Goal: Transaction & Acquisition: Obtain resource

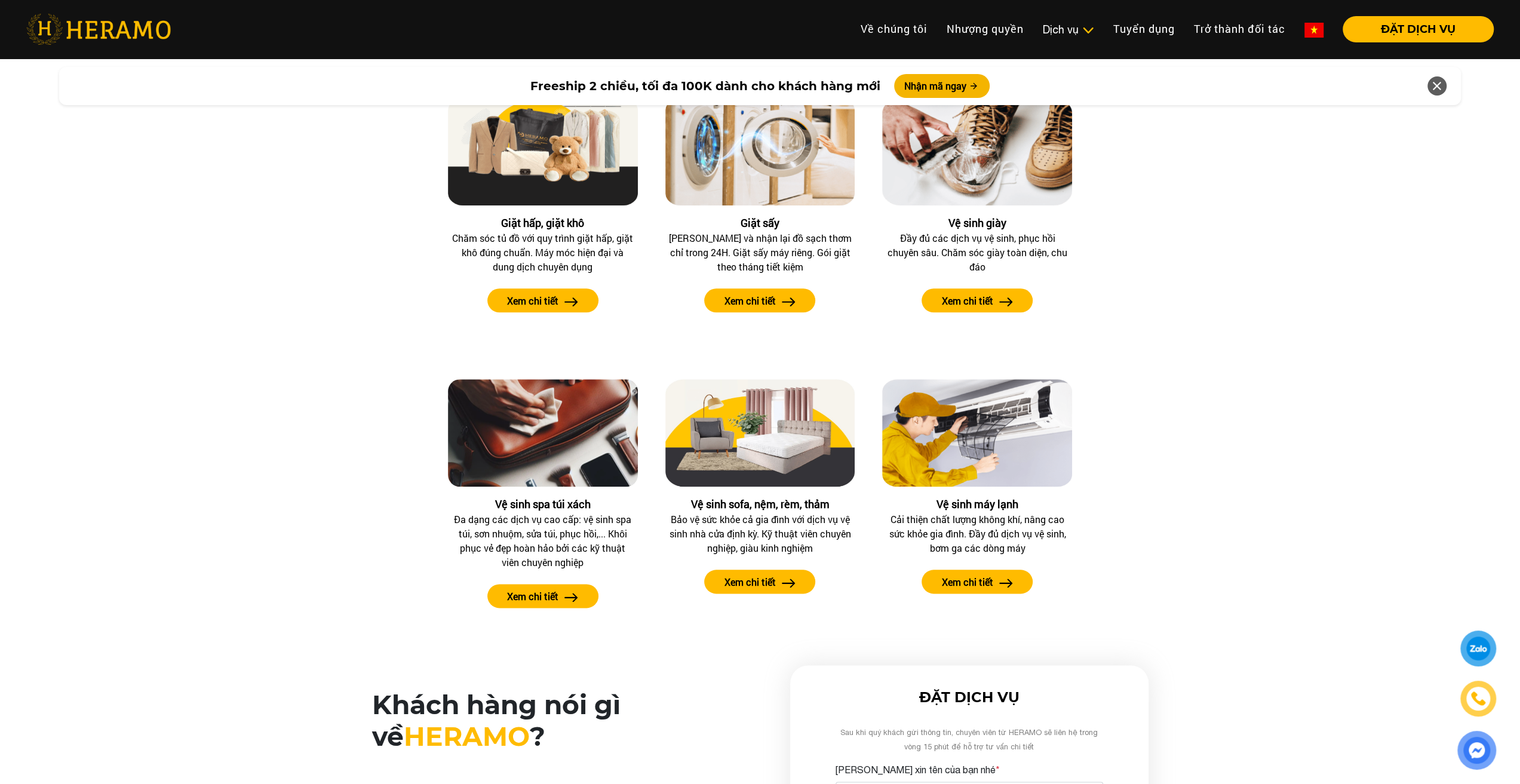
scroll to position [1134, 0]
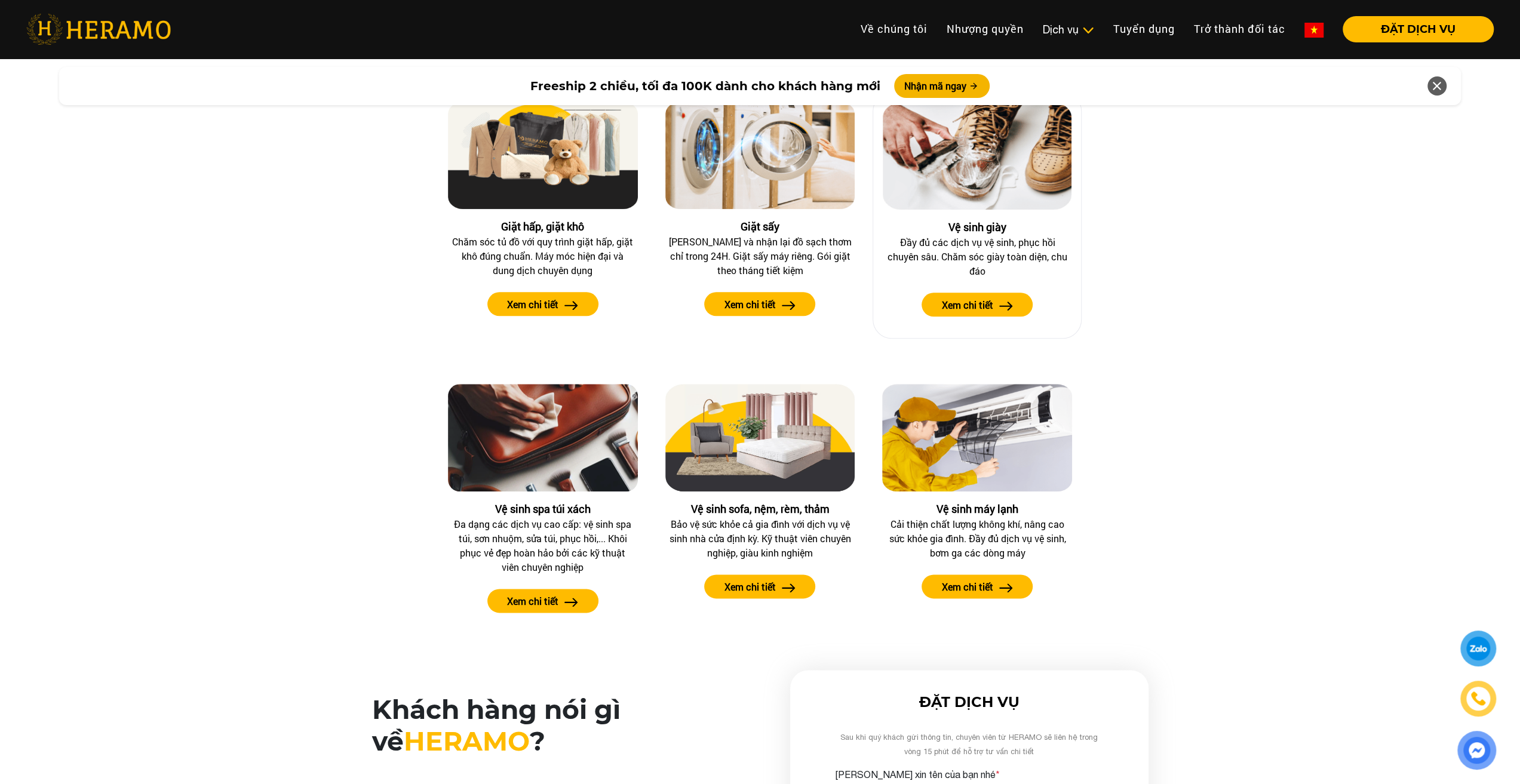
click at [969, 182] on img at bounding box center [977, 155] width 189 height 107
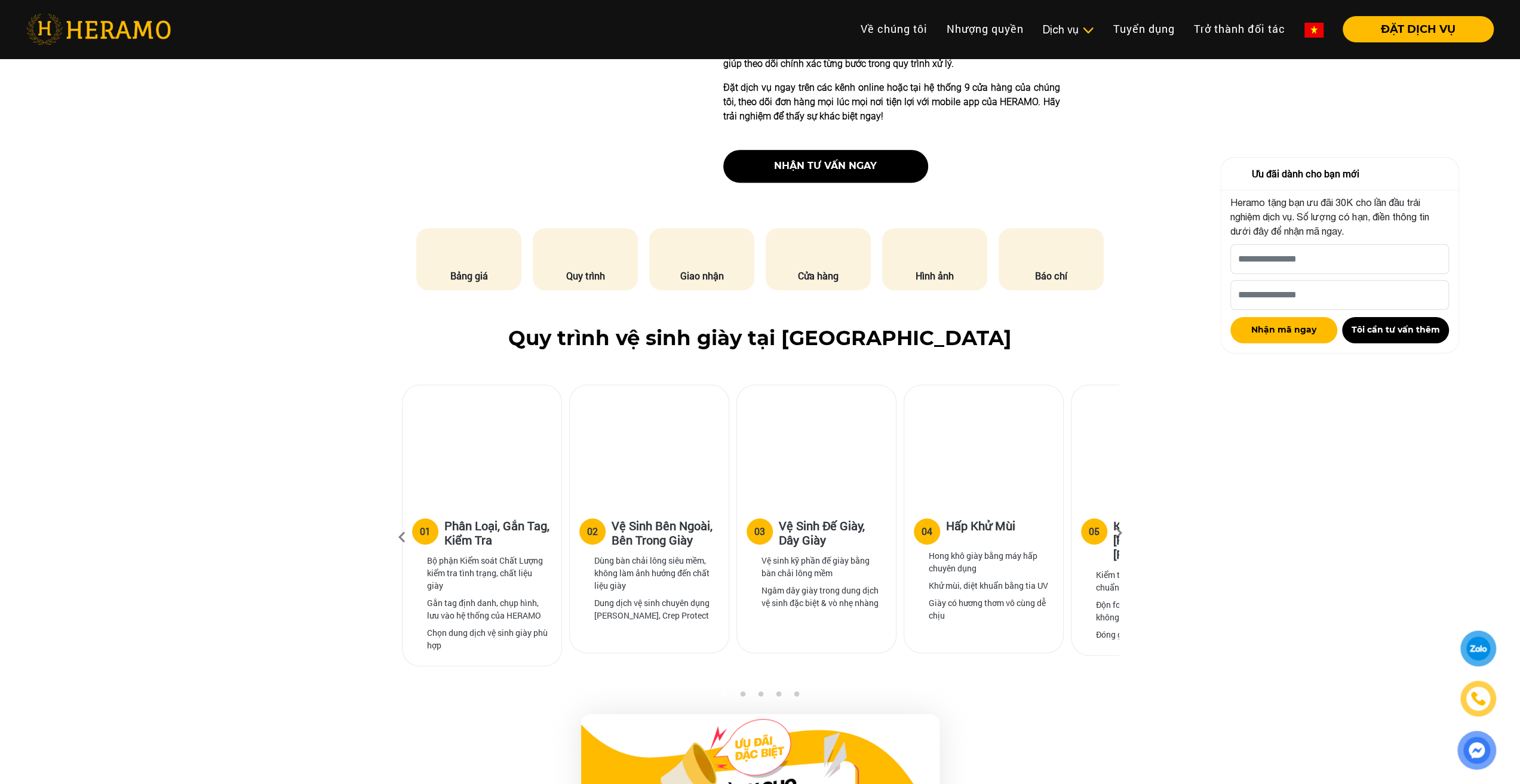
scroll to position [598, 0]
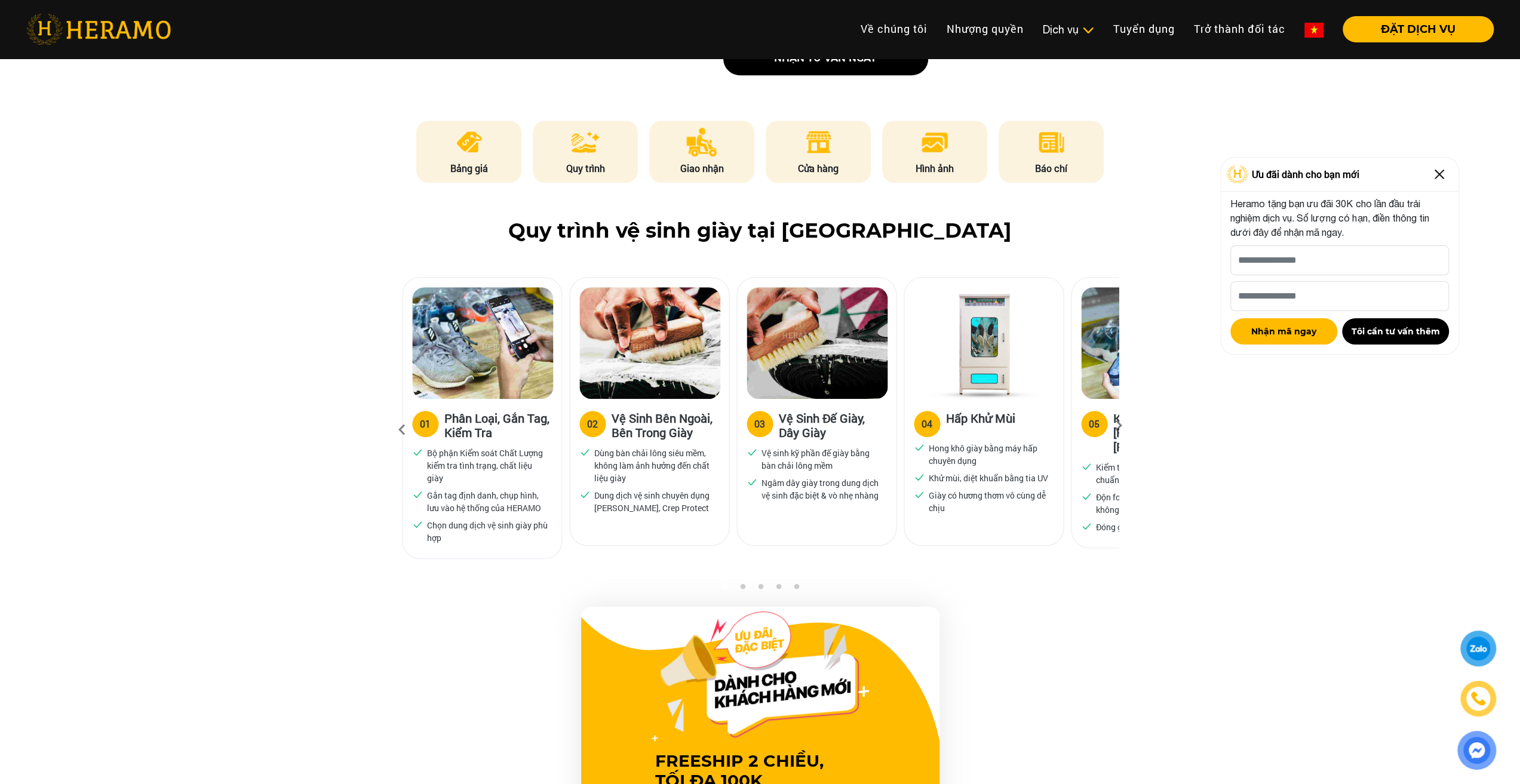
click at [1091, 428] on div "05" at bounding box center [1094, 423] width 11 height 15
click at [1116, 433] on icon at bounding box center [1118, 429] width 21 height 8
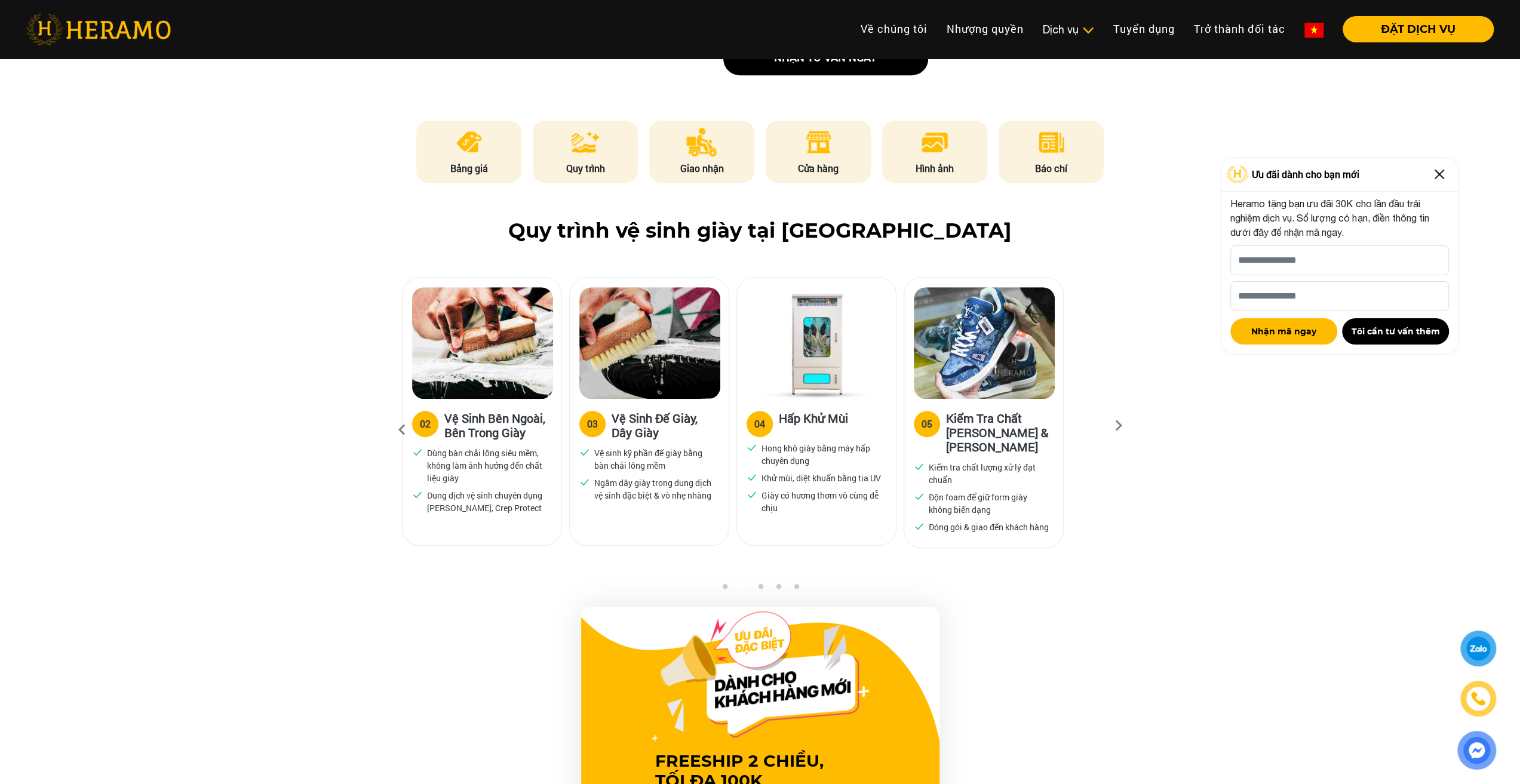
click at [1116, 433] on icon at bounding box center [1118, 429] width 21 height 8
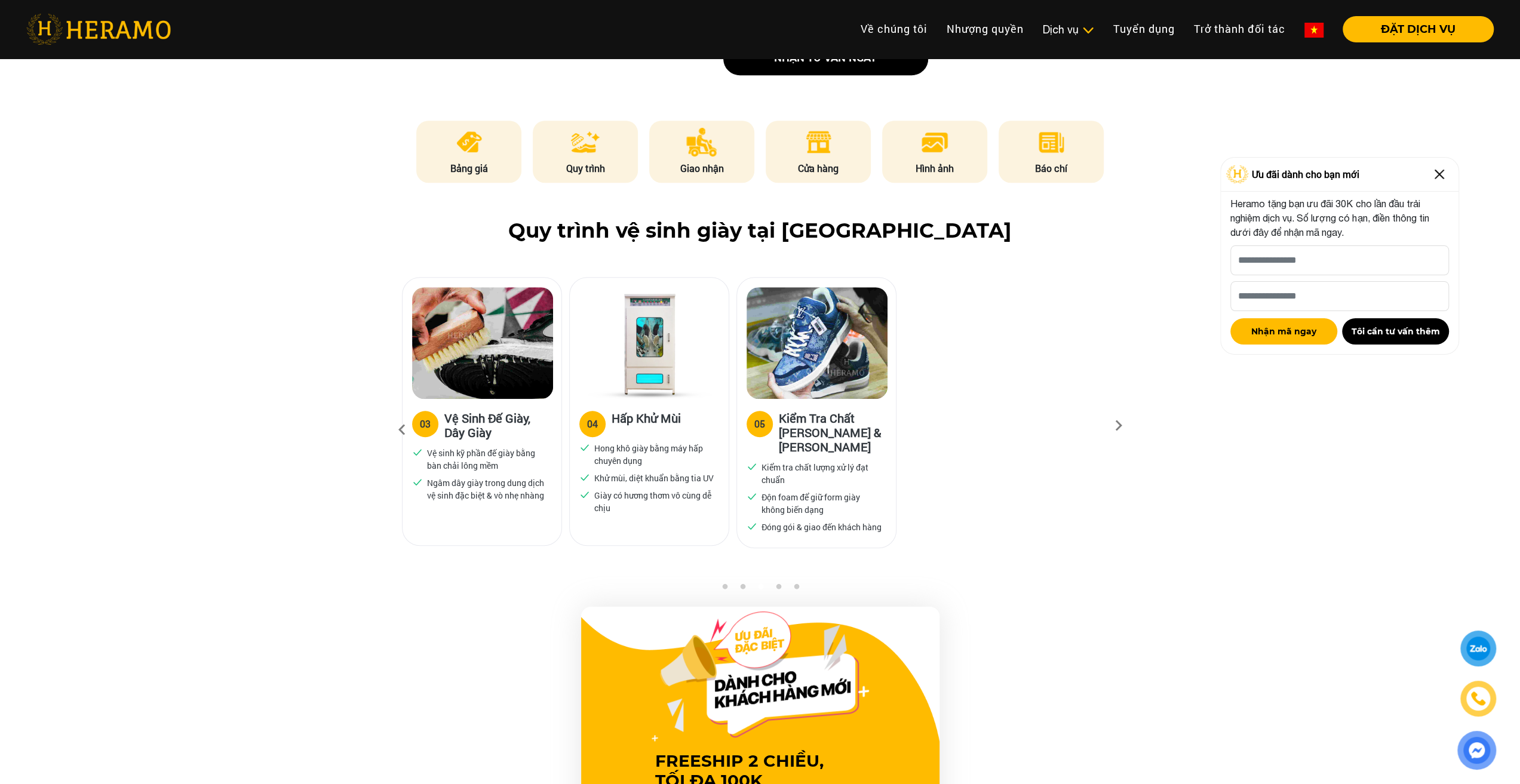
click at [399, 435] on icon at bounding box center [402, 430] width 21 height 33
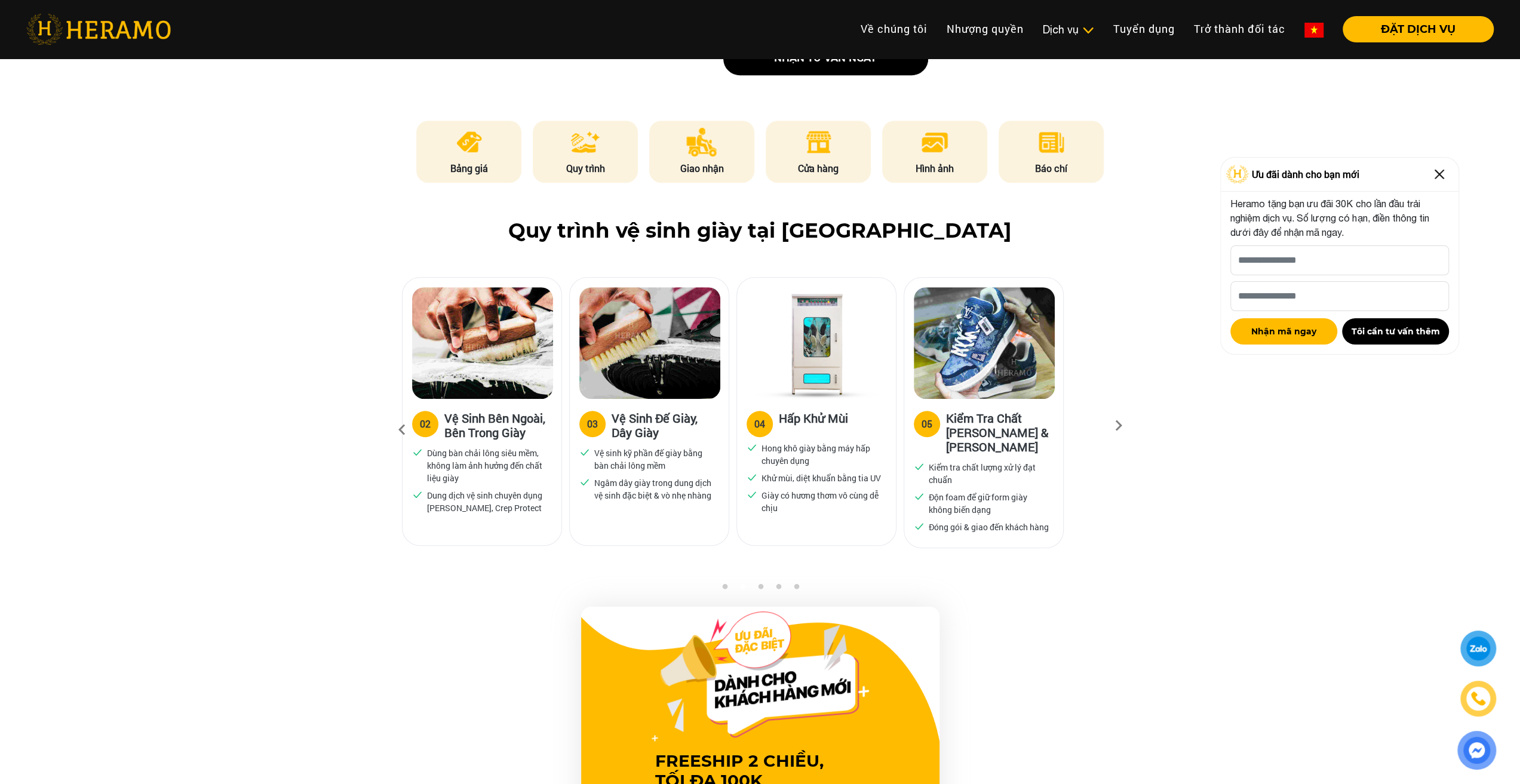
click at [399, 435] on icon at bounding box center [402, 430] width 21 height 33
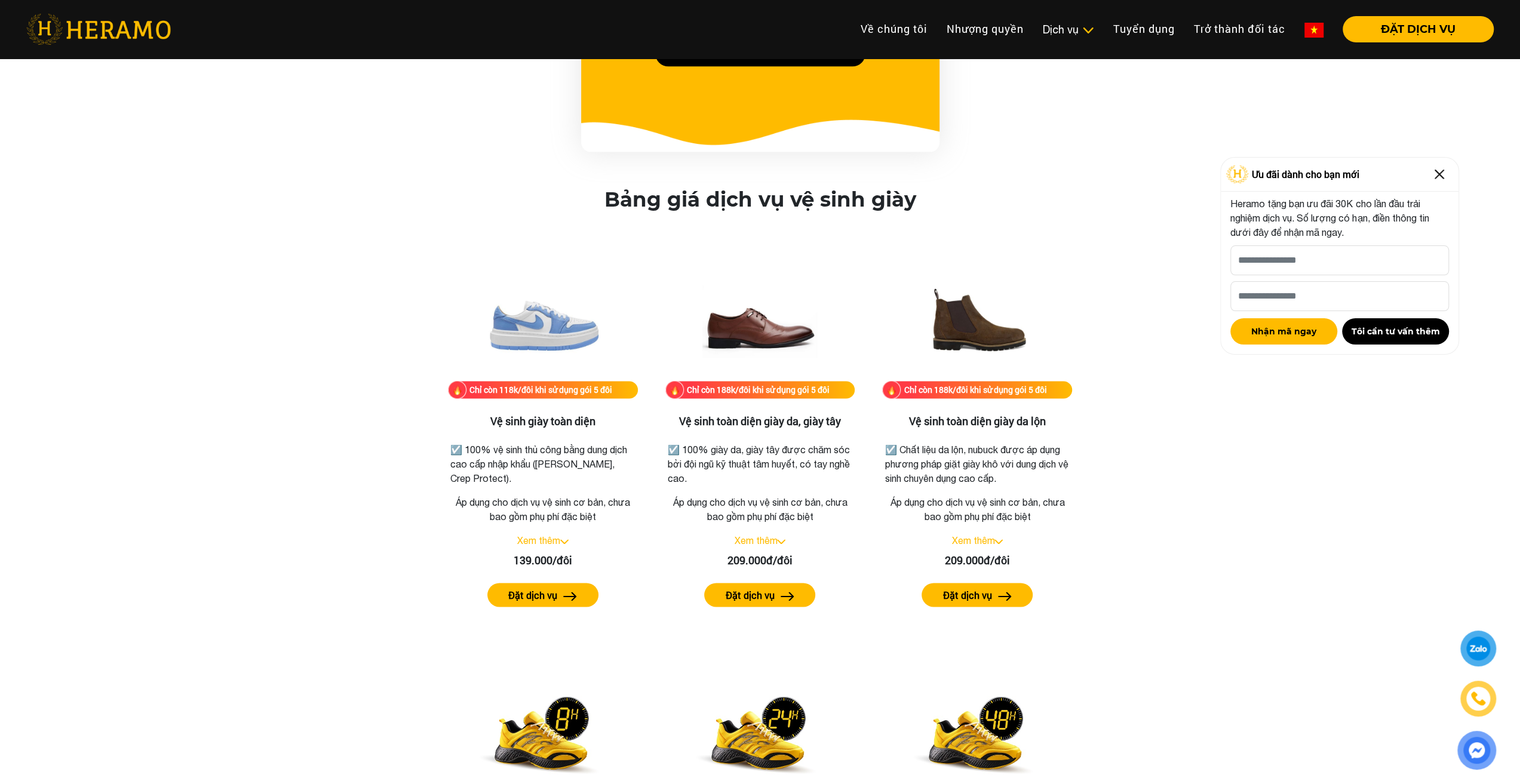
scroll to position [1314, 0]
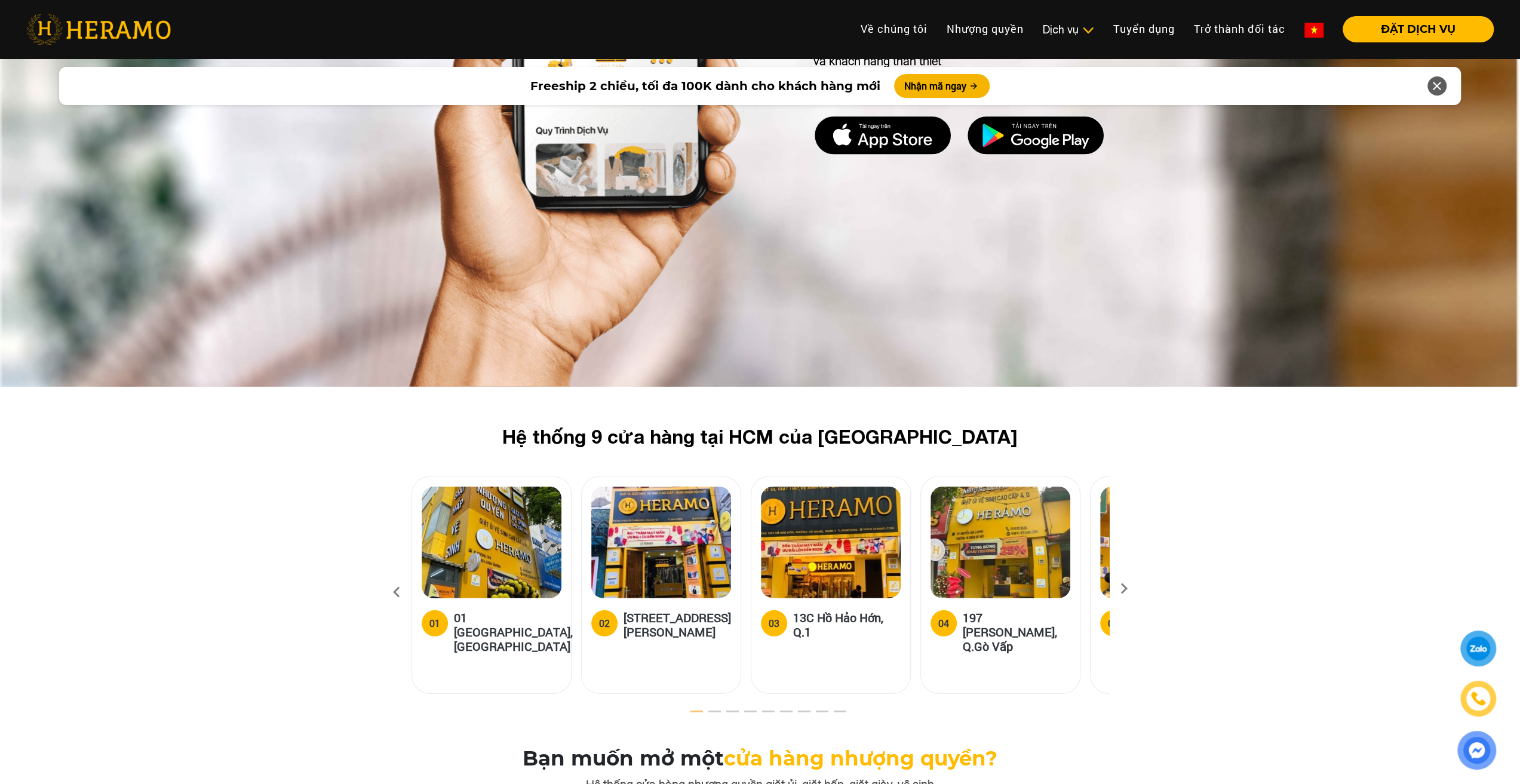
scroll to position [3225, 0]
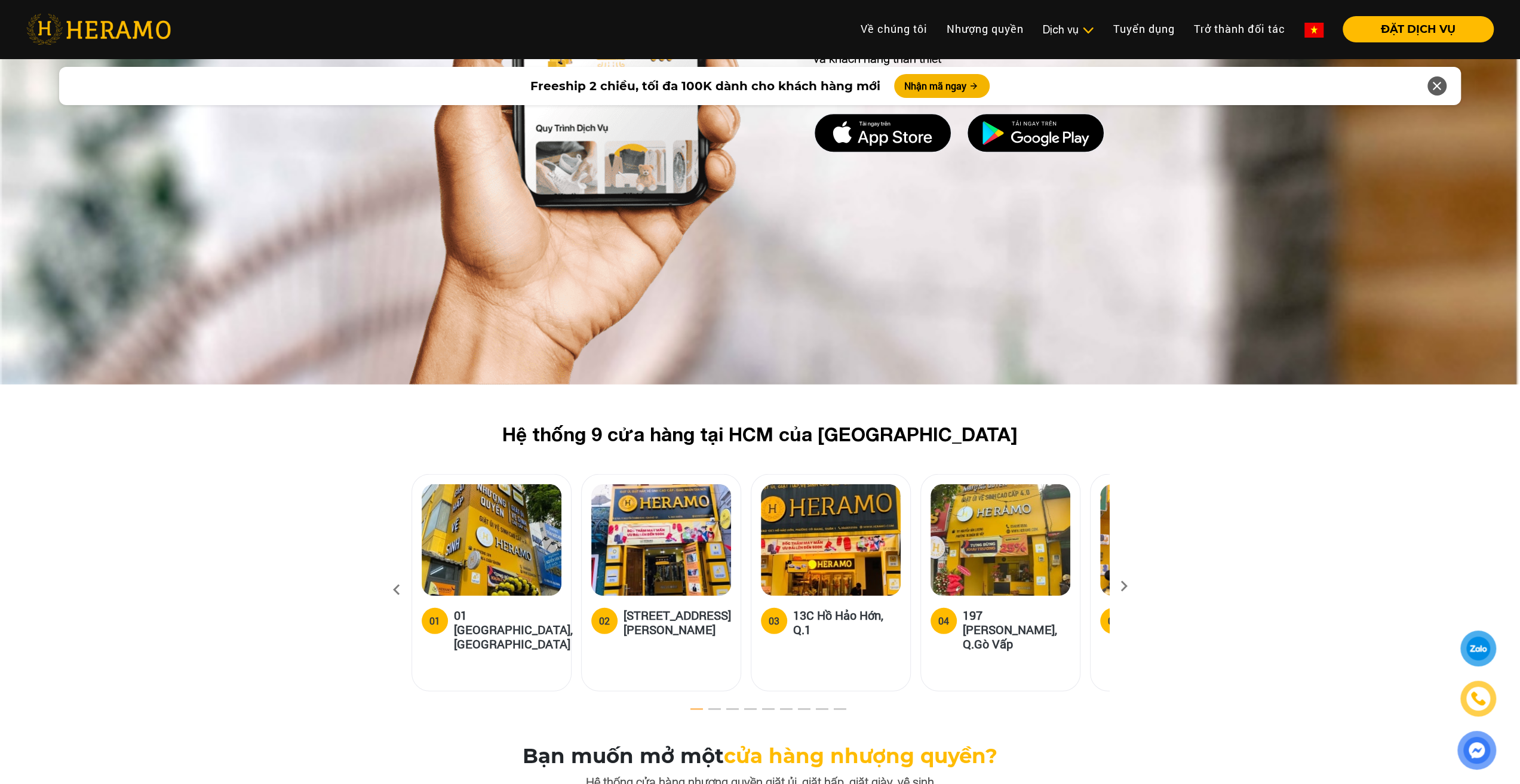
click at [1121, 586] on icon at bounding box center [1123, 590] width 21 height 8
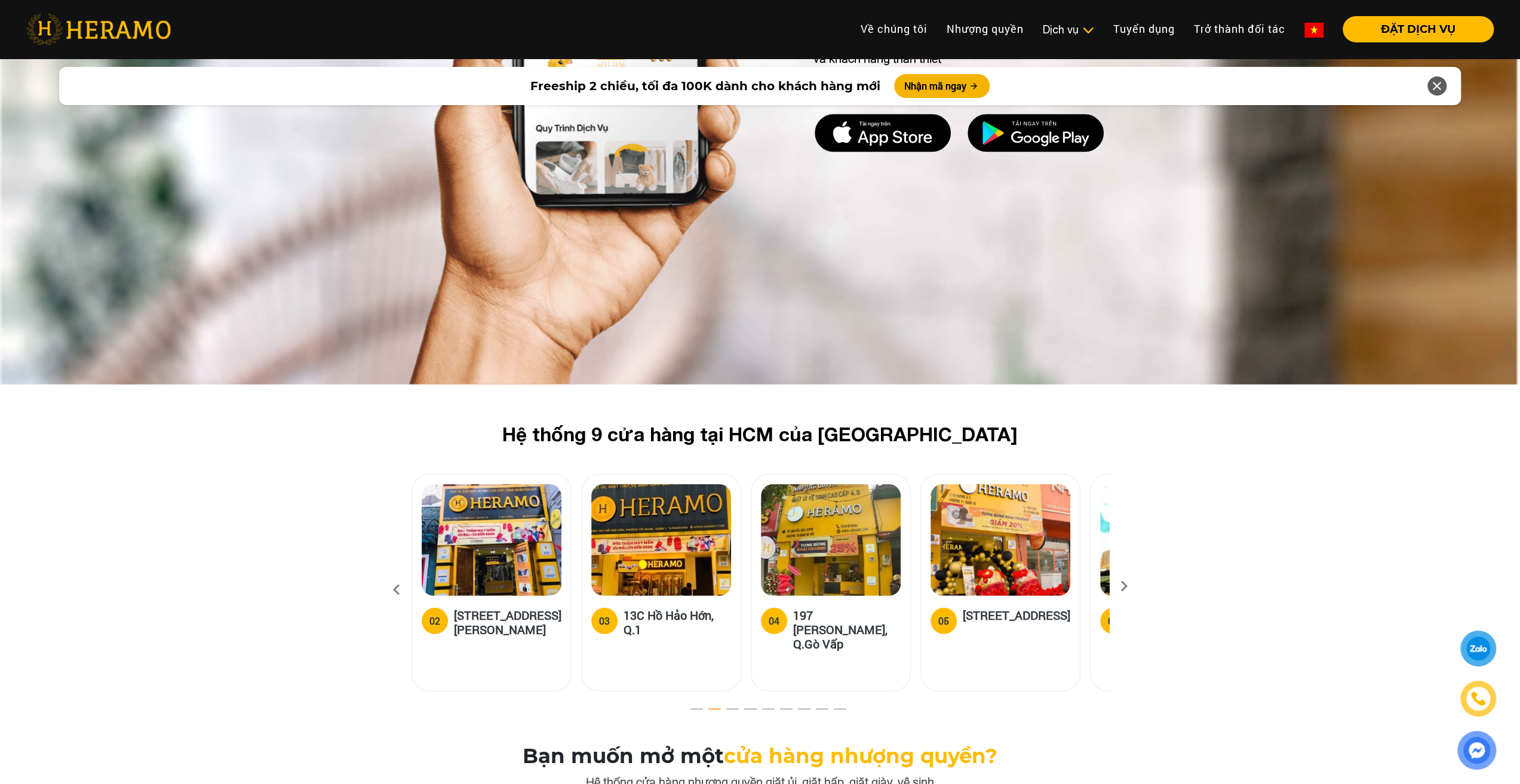
click at [1121, 586] on icon at bounding box center [1123, 590] width 21 height 8
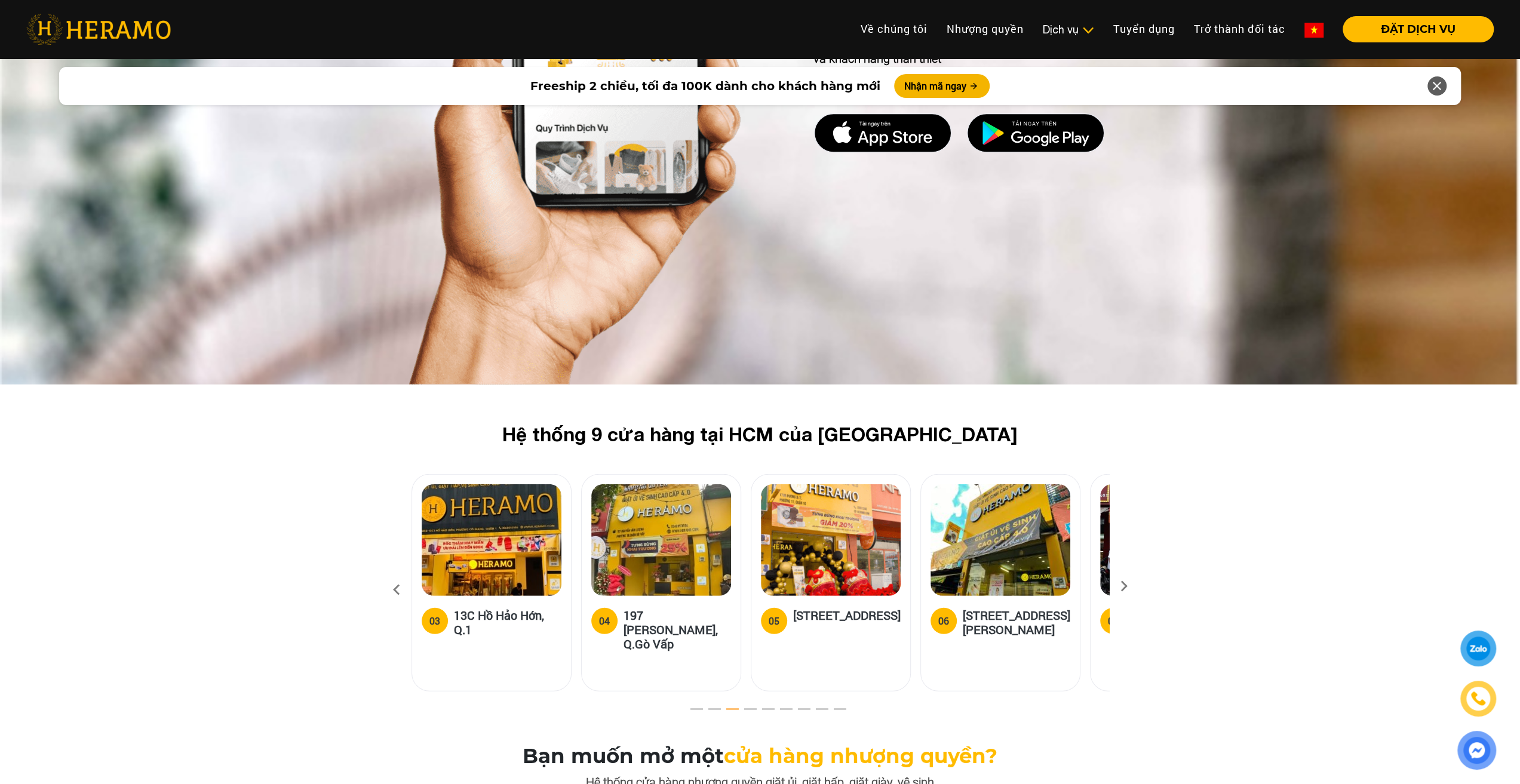
click at [1121, 586] on icon at bounding box center [1123, 590] width 21 height 8
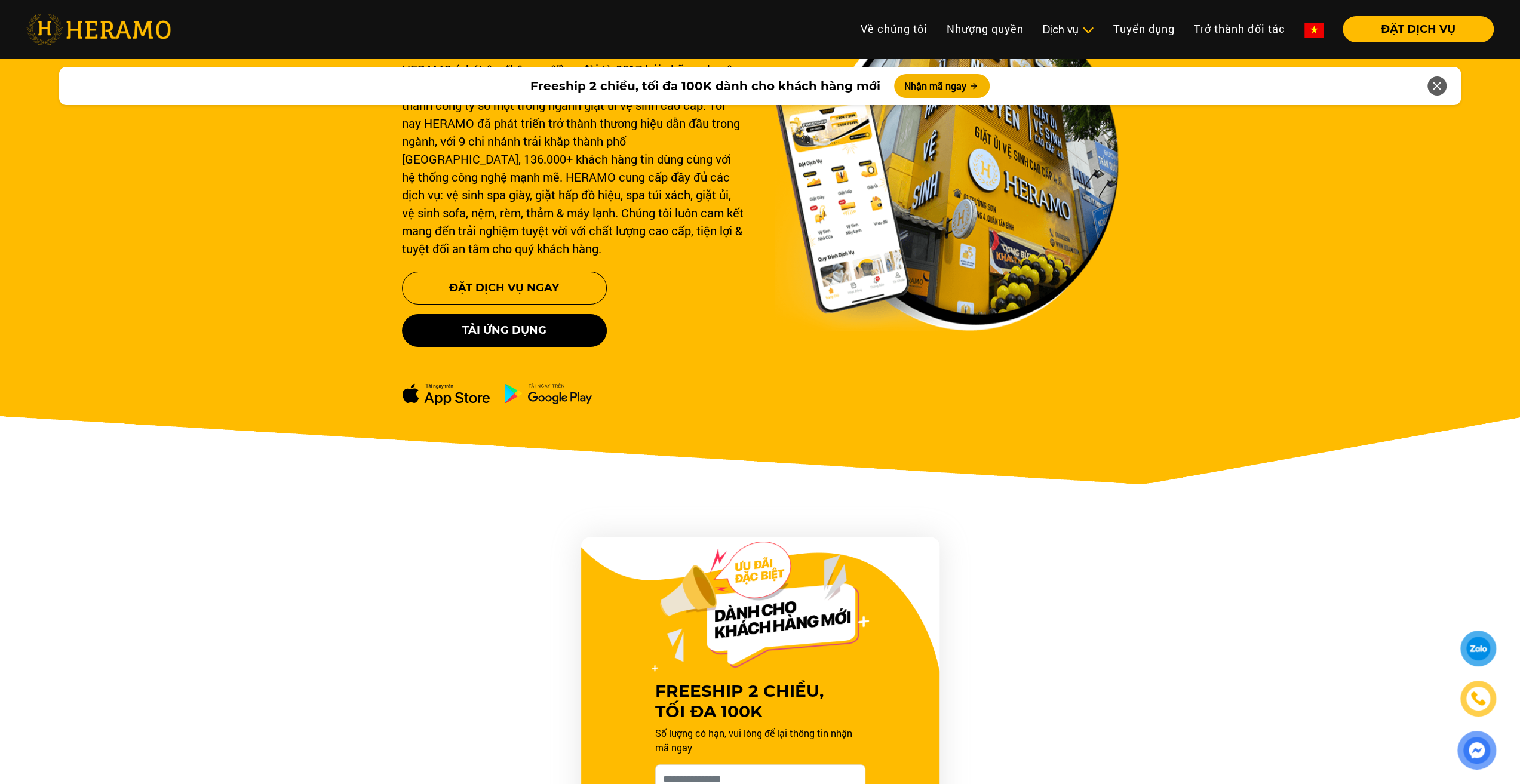
scroll to position [0, 0]
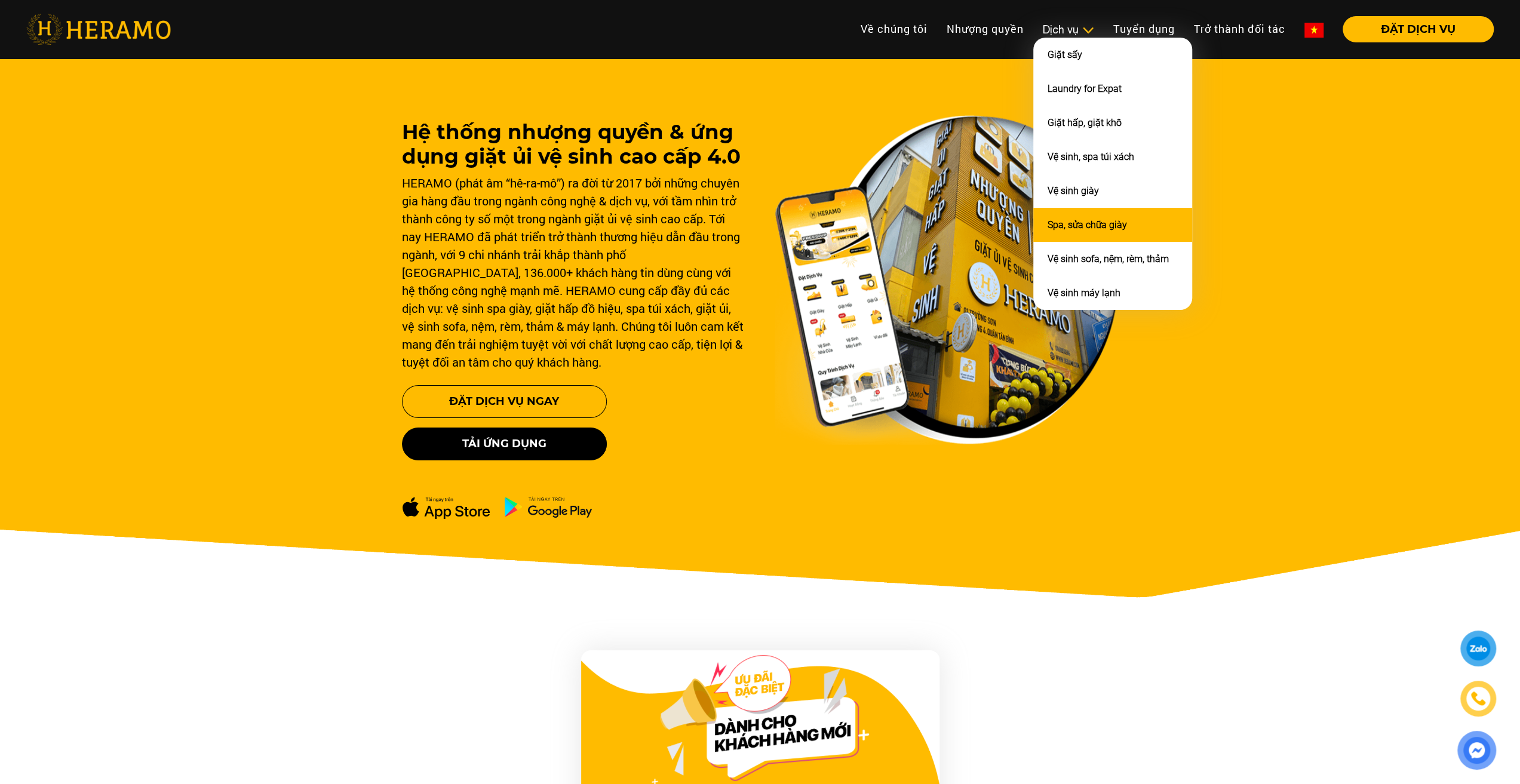
click at [1082, 222] on link "Spa, sửa chữa giày" at bounding box center [1087, 224] width 80 height 11
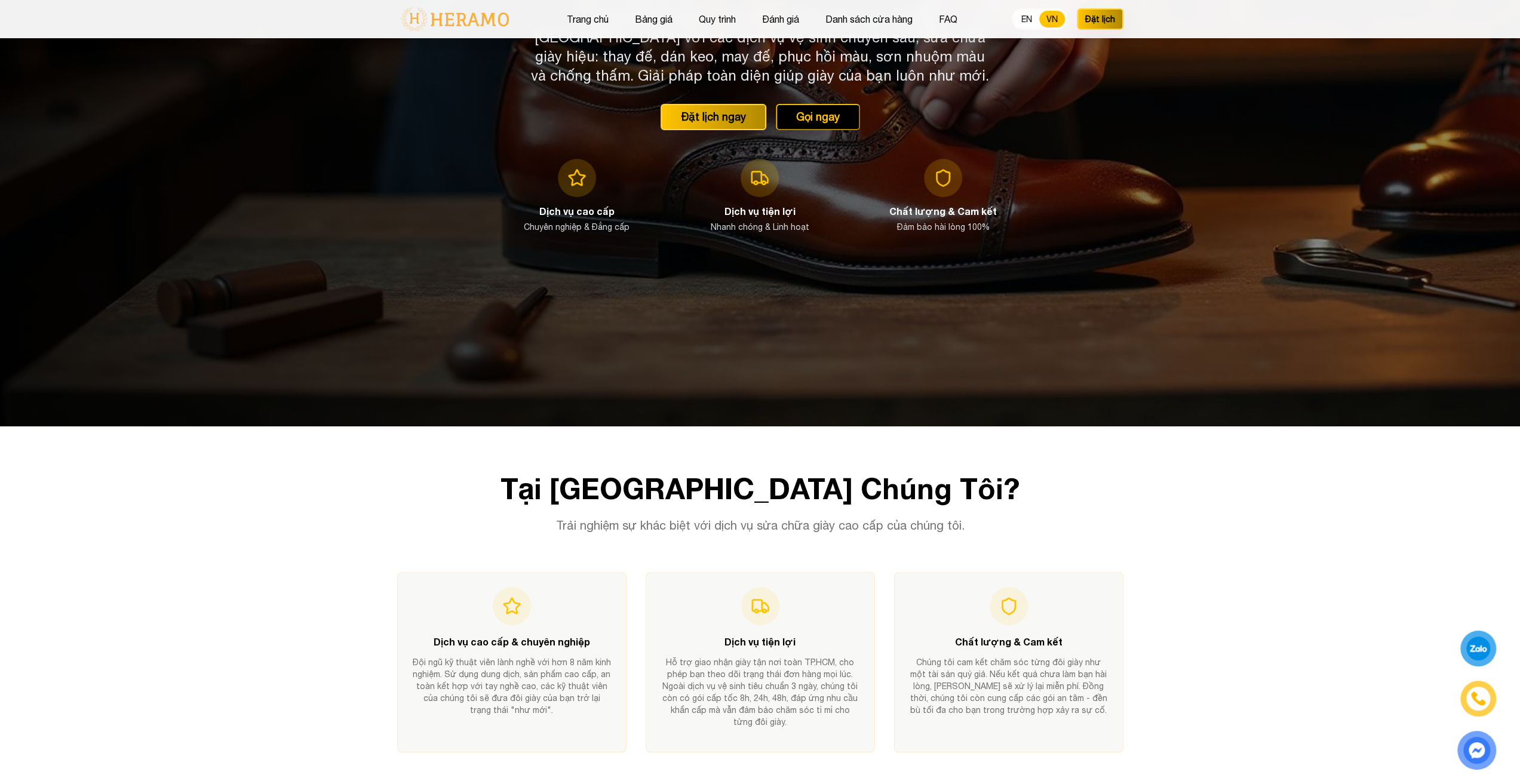
scroll to position [360, 0]
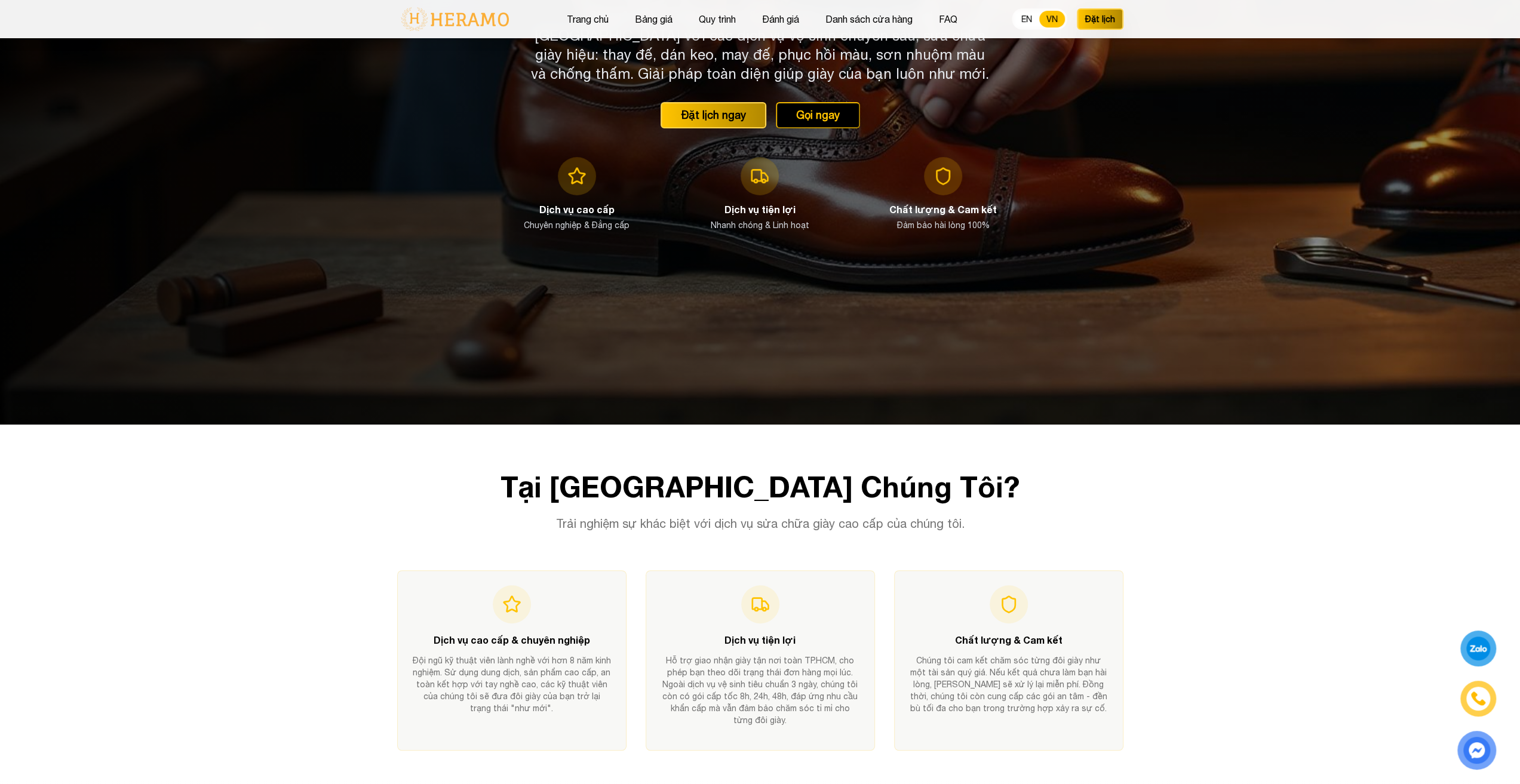
click at [410, 494] on h2 "Tại [GEOGRAPHIC_DATA] Chúng Tôi?" at bounding box center [761, 486] width 727 height 28
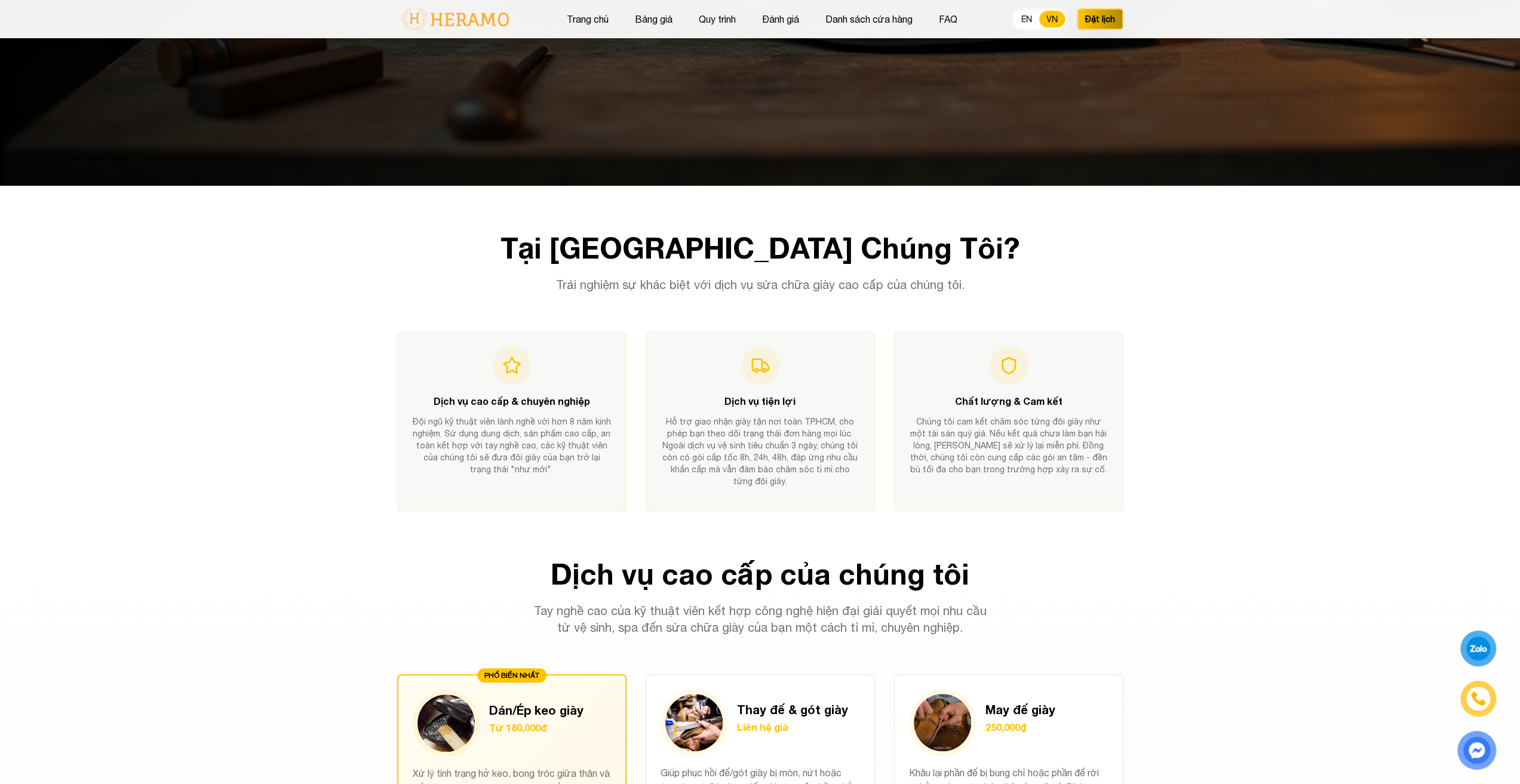
scroll to position [1017, 0]
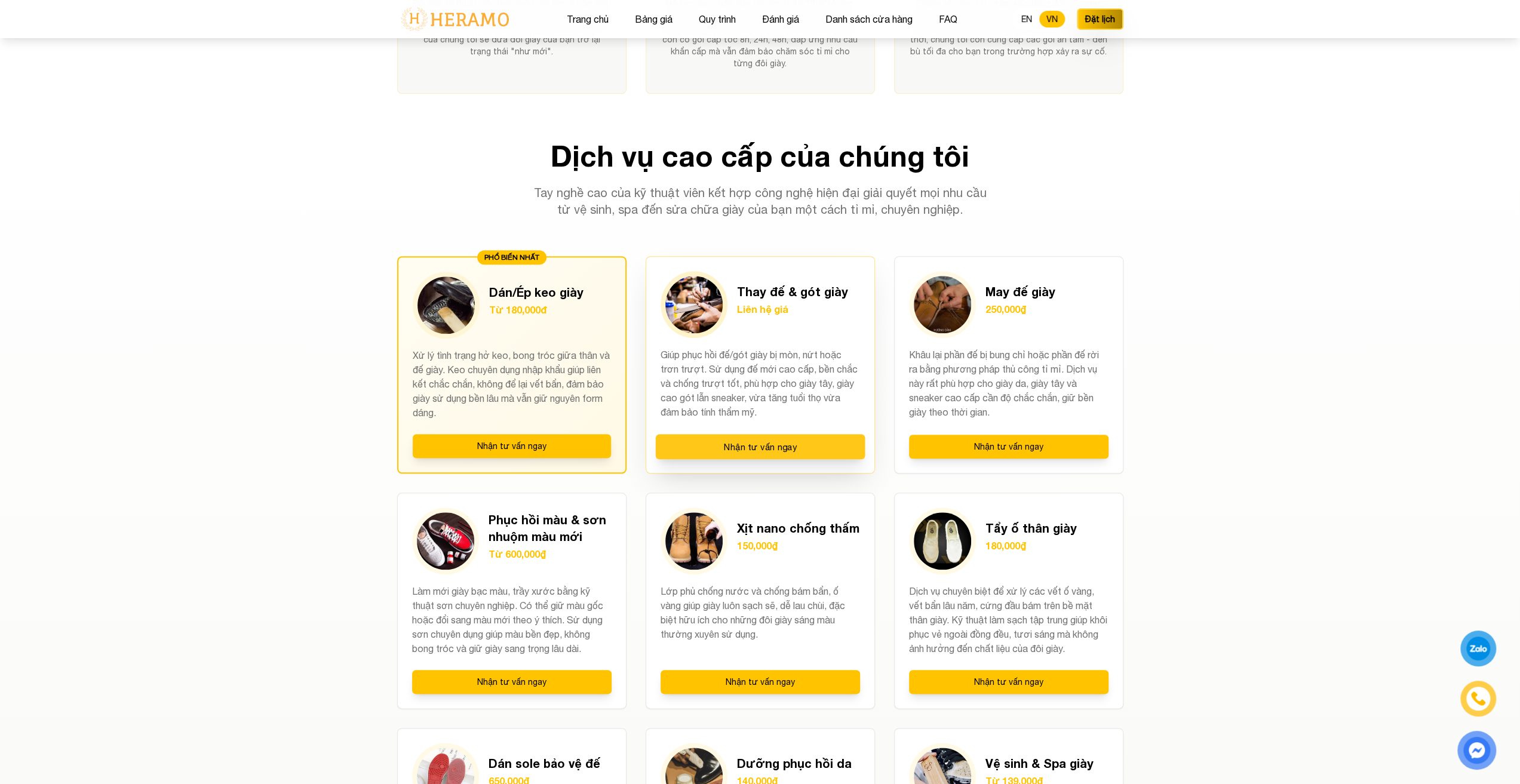
click at [784, 447] on button "Nhận tư vấn ngay" at bounding box center [760, 447] width 210 height 25
drag, startPoint x: 734, startPoint y: 277, endPoint x: 842, endPoint y: 290, distance: 108.8
click at [842, 290] on div "Thay đế & gót giày Liên hệ giá" at bounding box center [760, 305] width 199 height 67
copy h3 "Thay đế & gót giày"
